Goal: Task Accomplishment & Management: Complete application form

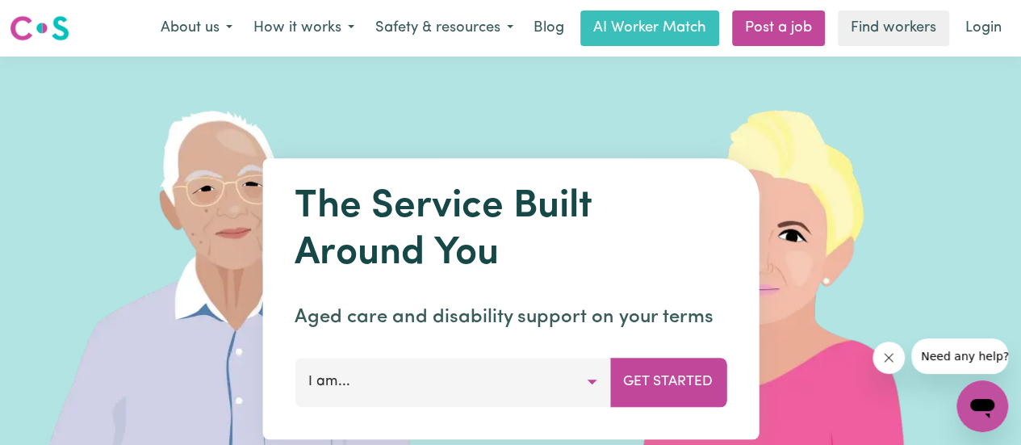
click at [398, 388] on button "I am..." at bounding box center [453, 382] width 316 height 48
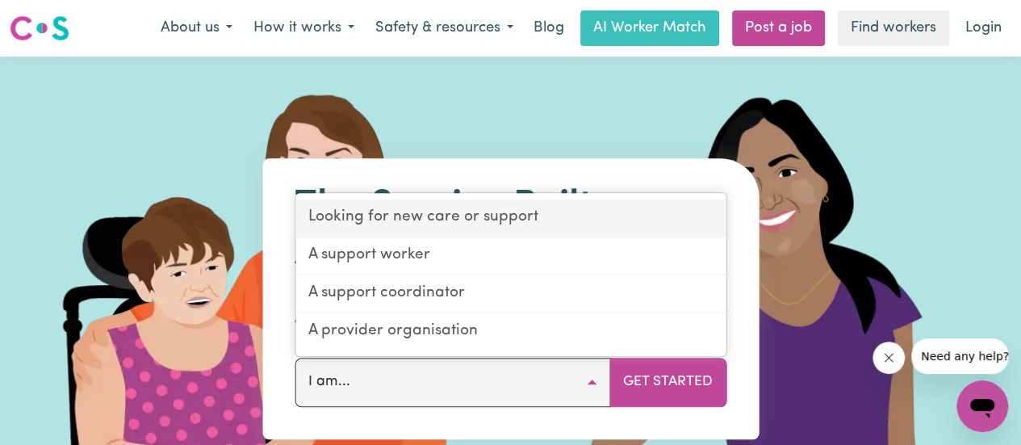
click at [483, 220] on link "Looking for new care or support" at bounding box center [510, 219] width 430 height 38
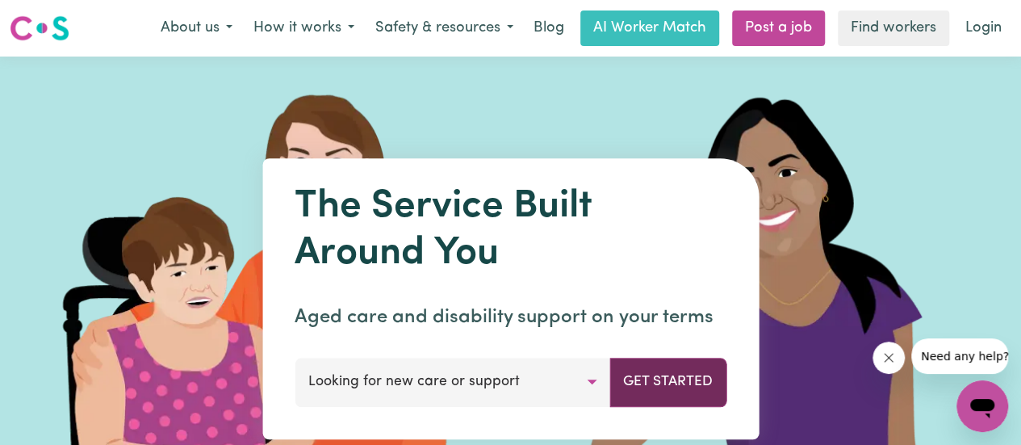
click at [676, 387] on button "Get Started" at bounding box center [667, 382] width 117 height 48
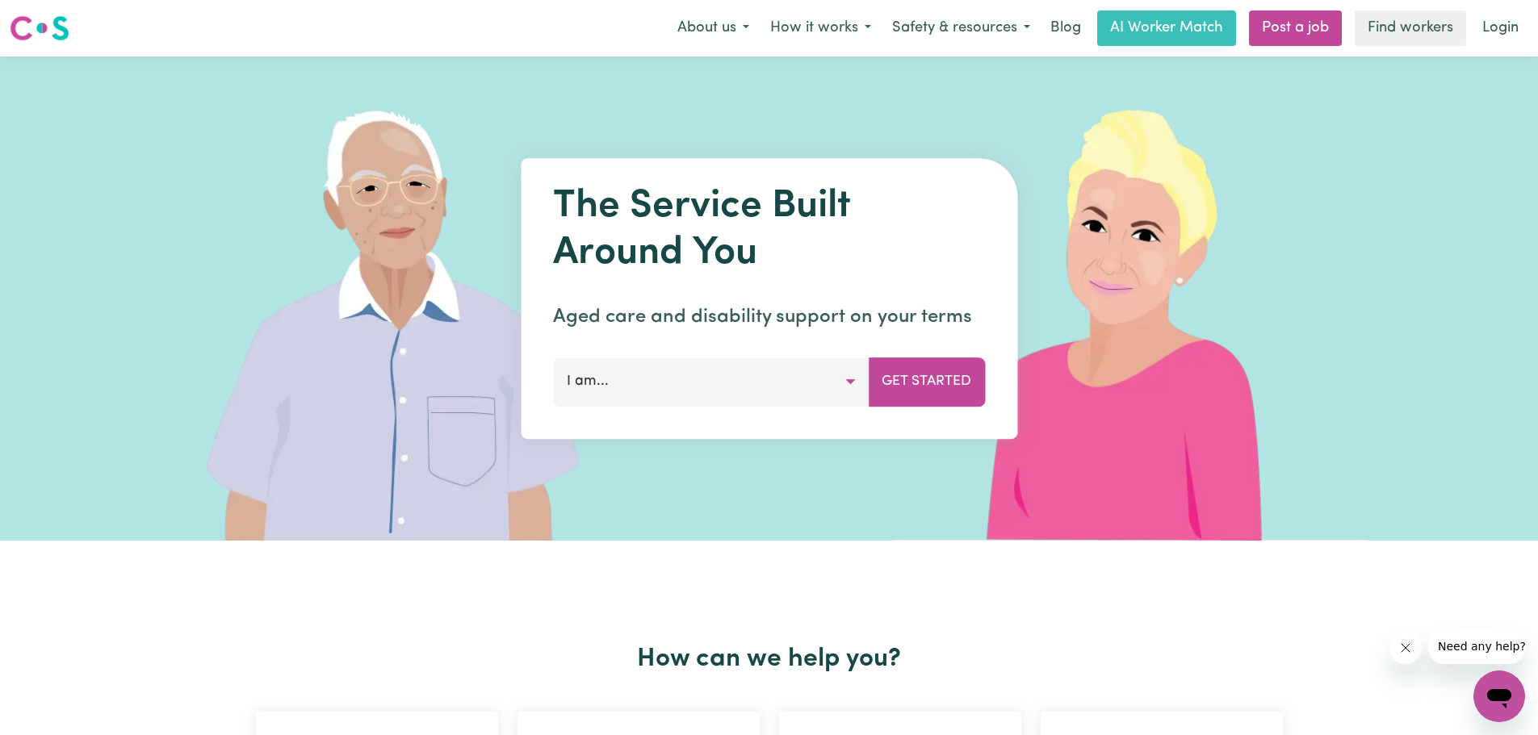
click at [626, 383] on button "I am..." at bounding box center [711, 382] width 316 height 48
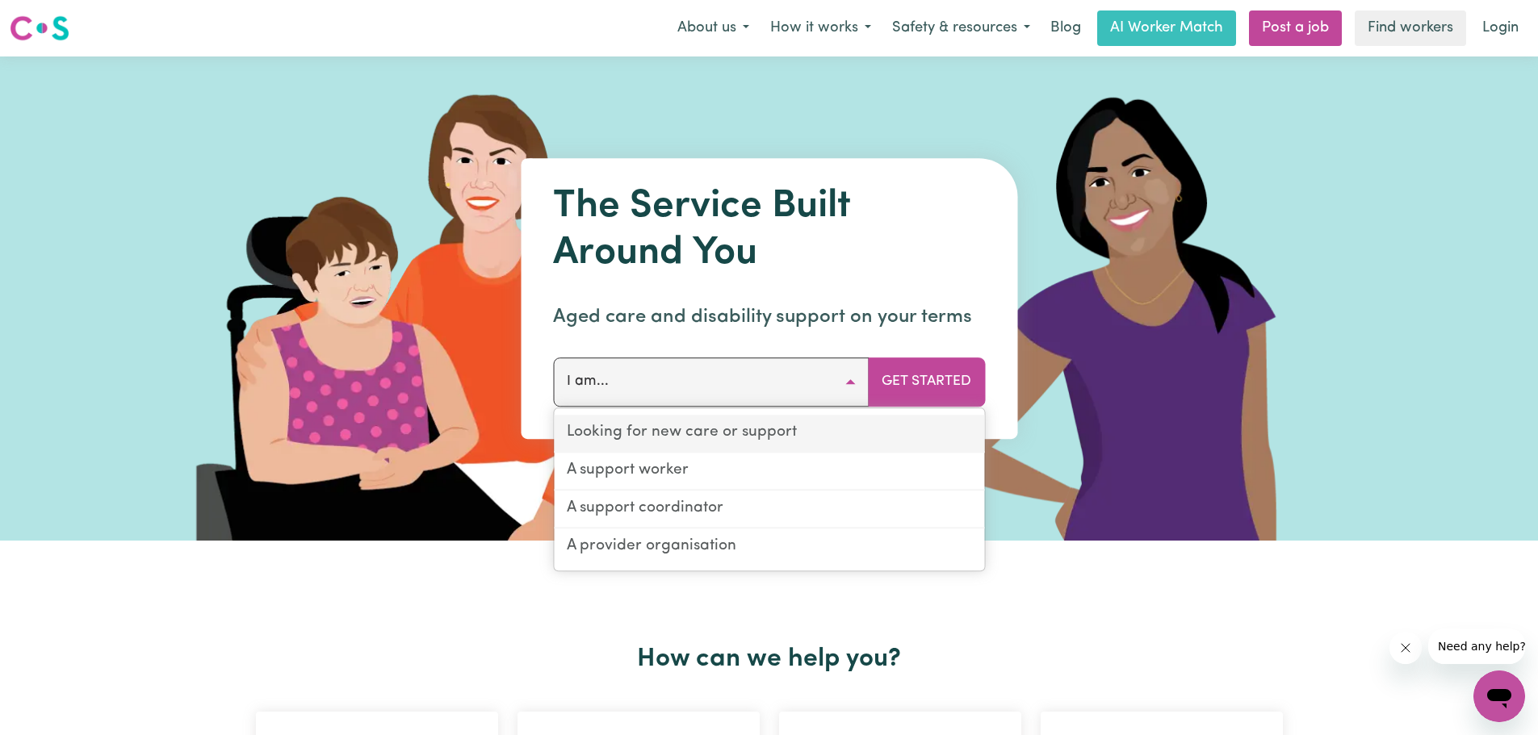
click at [704, 444] on link "Looking for new care or support" at bounding box center [769, 434] width 430 height 38
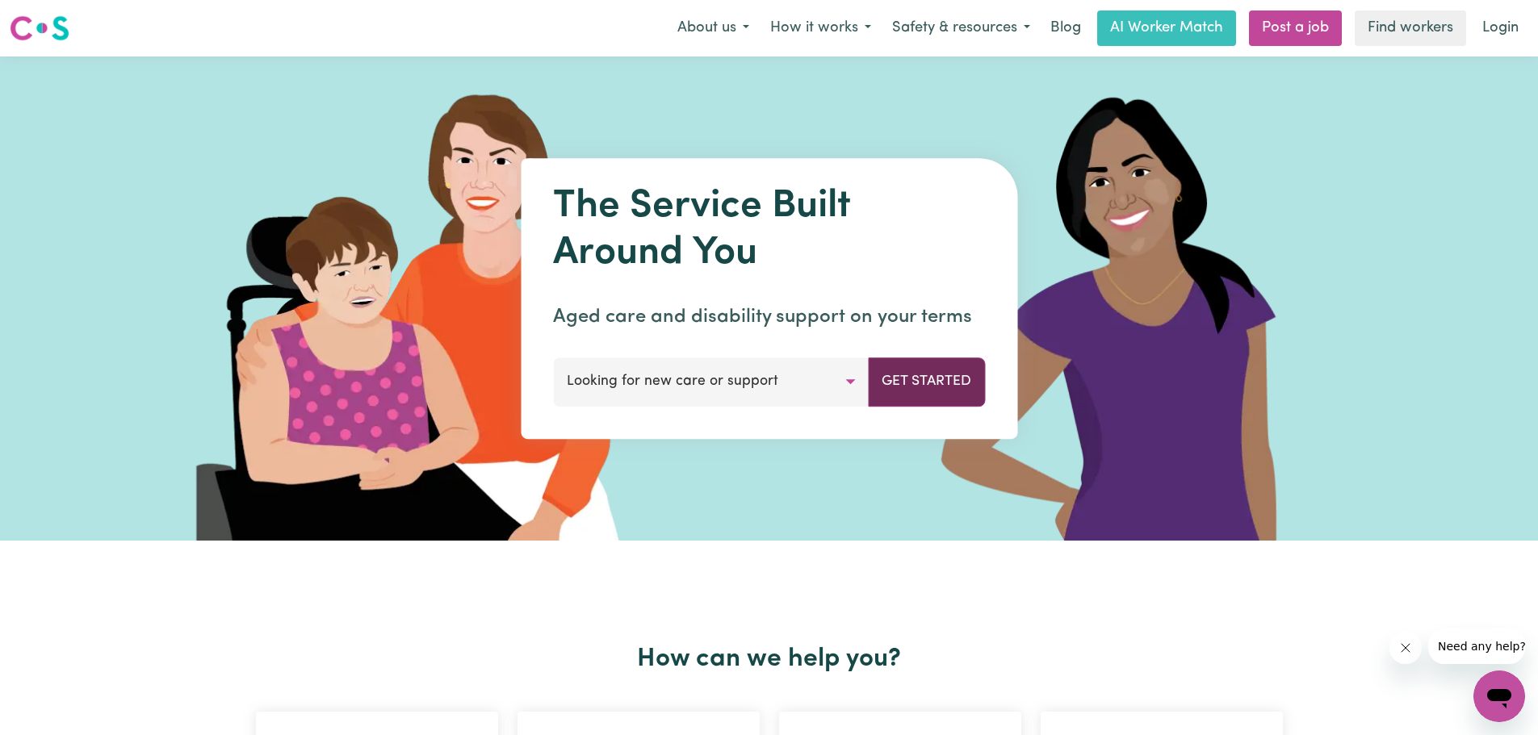
click at [923, 391] on button "Get Started" at bounding box center [926, 382] width 117 height 48
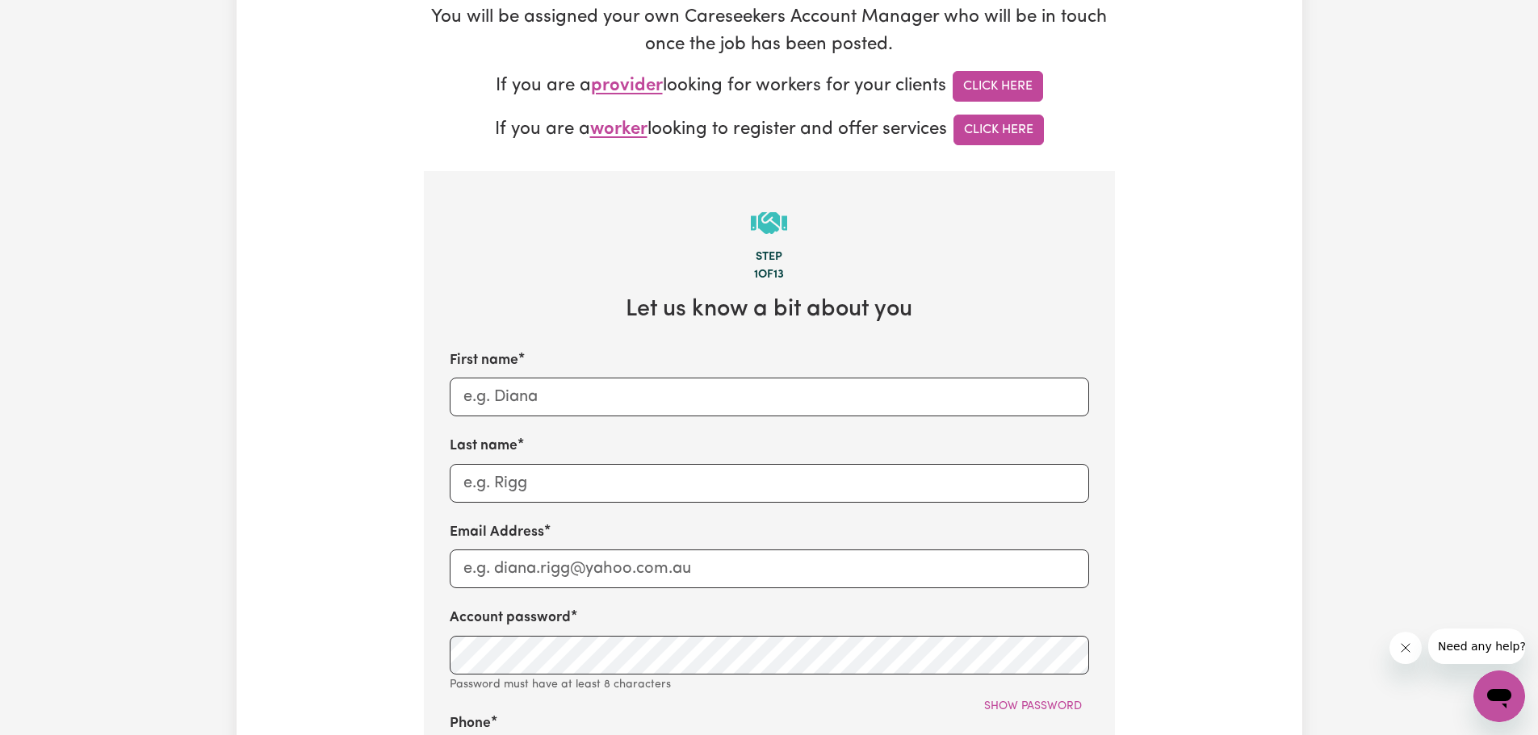
scroll to position [484, 0]
